Goal: Information Seeking & Learning: Learn about a topic

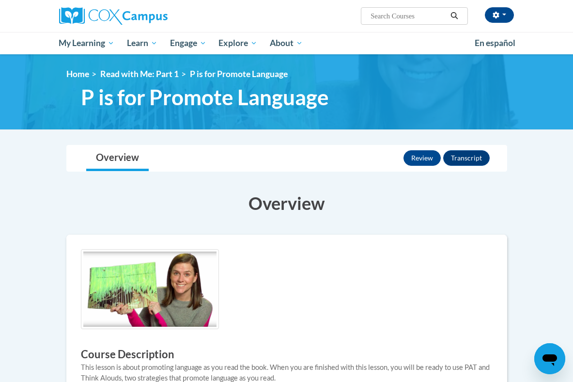
click at [134, 79] on div "<en>Home</en><fr>Accueil</fr><de>Zuhause</de><it>Casa</it><es>Casa</es><pt>Casa…" at bounding box center [287, 92] width 470 height 46
click at [134, 77] on link "Read with Me: Part 1" at bounding box center [139, 74] width 79 height 10
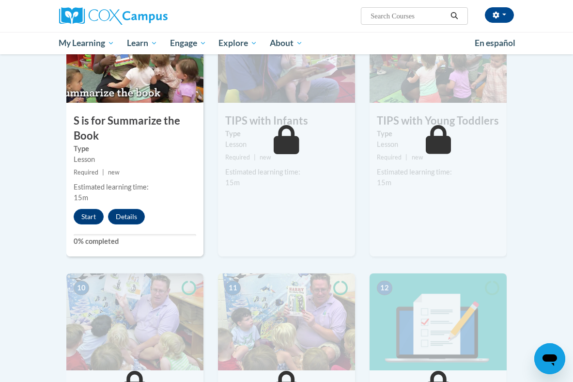
scroll to position [677, 0]
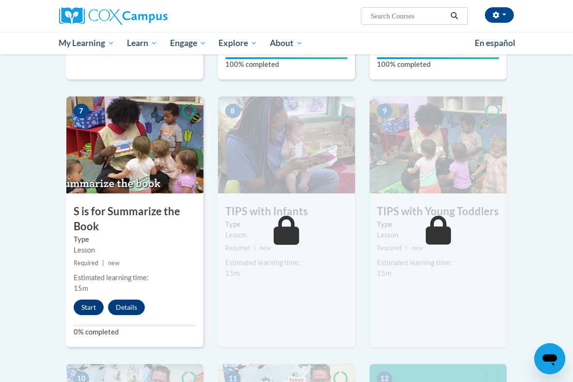
click at [88, 308] on button "Start" at bounding box center [89, 308] width 30 height 16
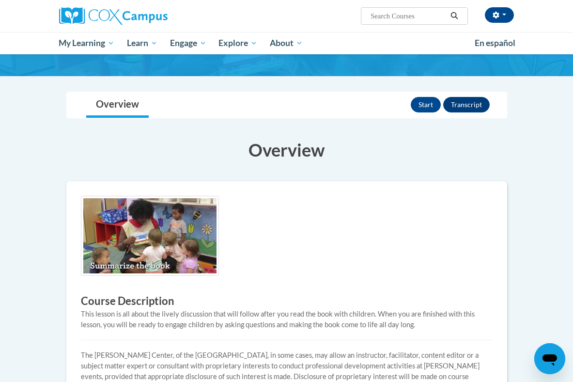
scroll to position [4, 0]
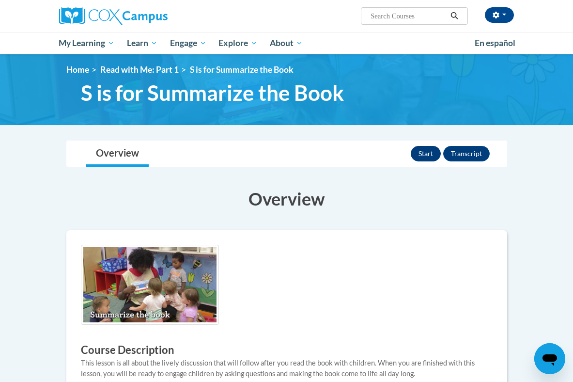
click at [431, 155] on button "Start" at bounding box center [426, 154] width 30 height 16
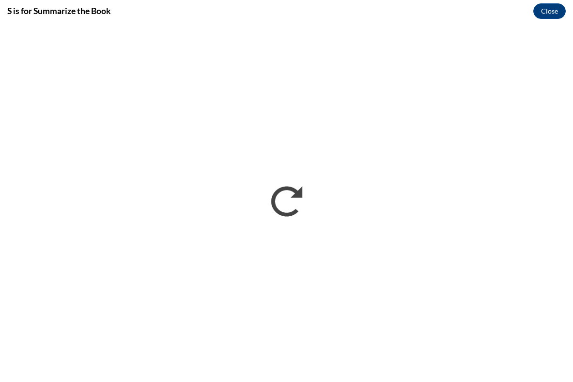
scroll to position [0, 0]
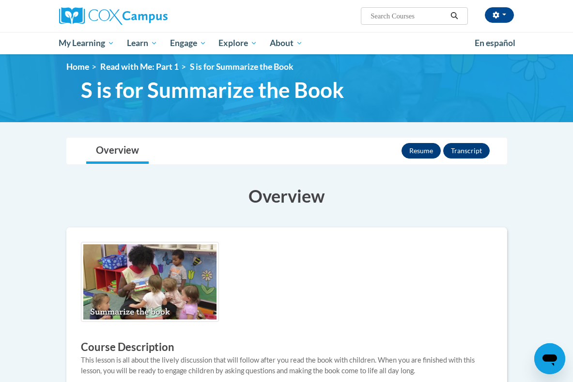
click at [419, 151] on button "Resume" at bounding box center [421, 151] width 39 height 16
